Goal: Find specific page/section: Find specific page/section

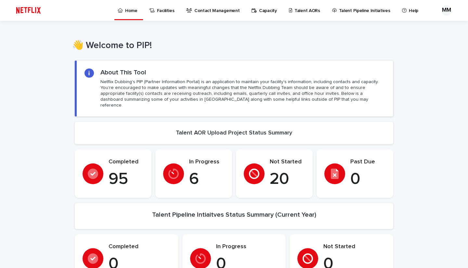
click at [295, 9] on p "Talent AORs" at bounding box center [307, 7] width 26 height 14
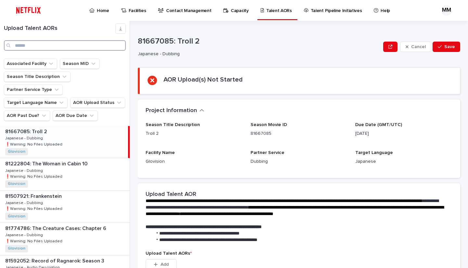
click at [47, 46] on input "Search" at bounding box center [65, 45] width 122 height 10
click at [56, 47] on input "Search" at bounding box center [65, 45] width 122 height 10
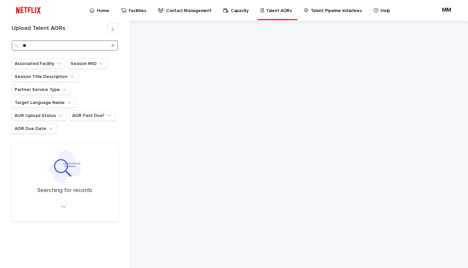
type input "*"
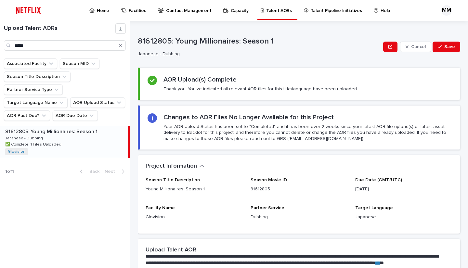
click at [80, 126] on div "81612805: Young Millionaires: Season 1 81612805: Young Millionaires: Season 1 J…" at bounding box center [64, 142] width 128 height 32
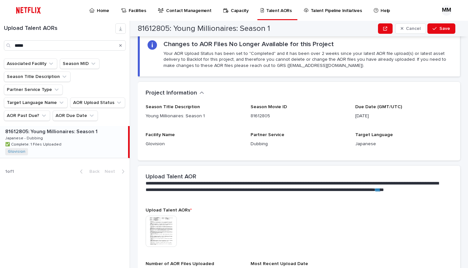
scroll to position [33, 0]
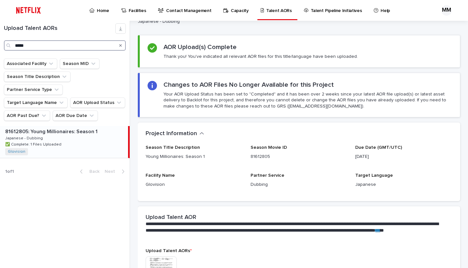
drag, startPoint x: 56, startPoint y: 45, endPoint x: 0, endPoint y: 48, distance: 56.0
click at [0, 48] on div "Upload Talent AORs *****" at bounding box center [65, 36] width 130 height 27
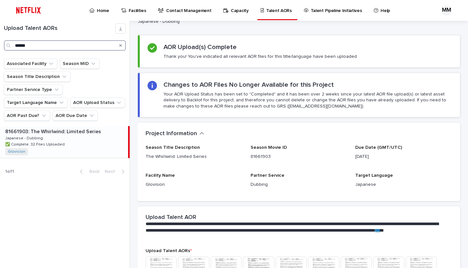
type input "******"
click at [79, 133] on div "81661903: The Whirlwind: Limited Series 81661903: The Whirlwind: Limited Series…" at bounding box center [64, 142] width 128 height 32
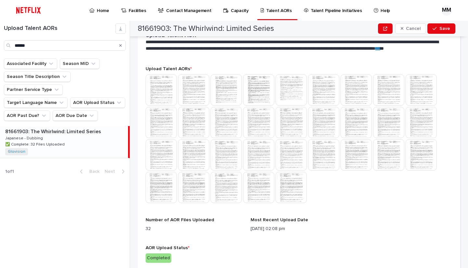
scroll to position [204, 0]
